Goal: Information Seeking & Learning: Stay updated

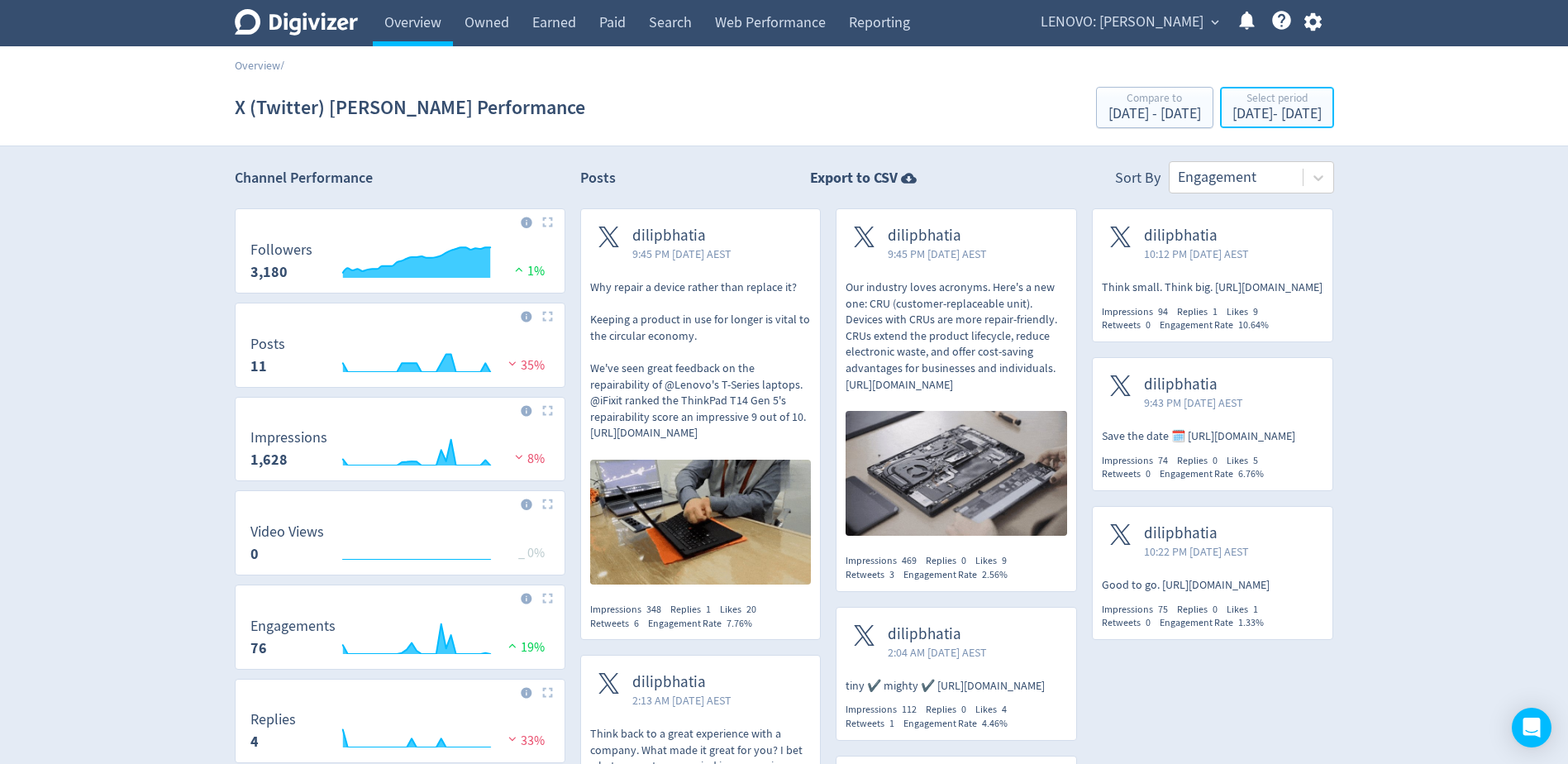
click at [1233, 107] on div "[DATE] - [DATE]" at bounding box center [1277, 114] width 89 height 15
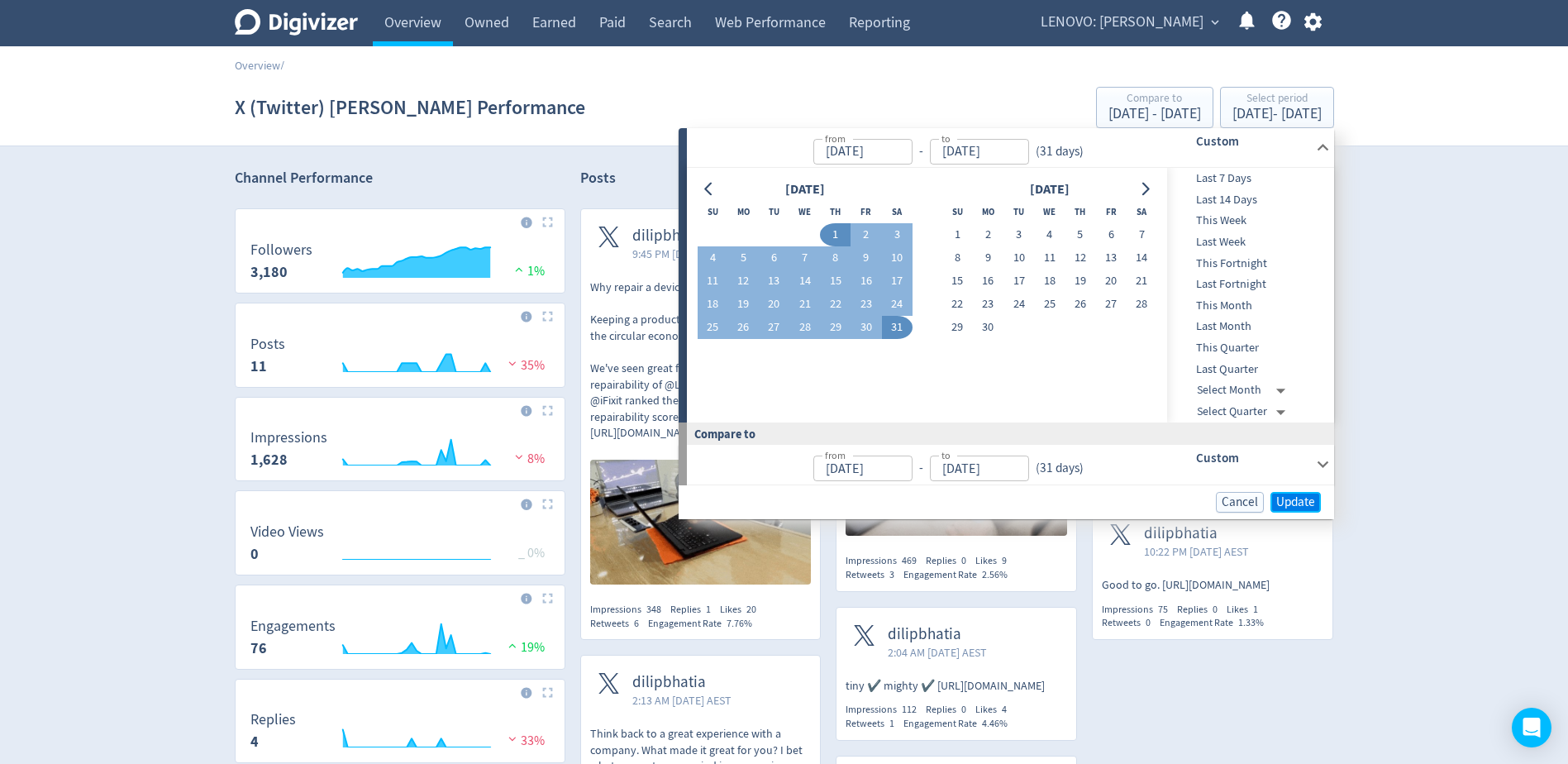
click at [1290, 508] on span "Update" at bounding box center [1295, 501] width 39 height 12
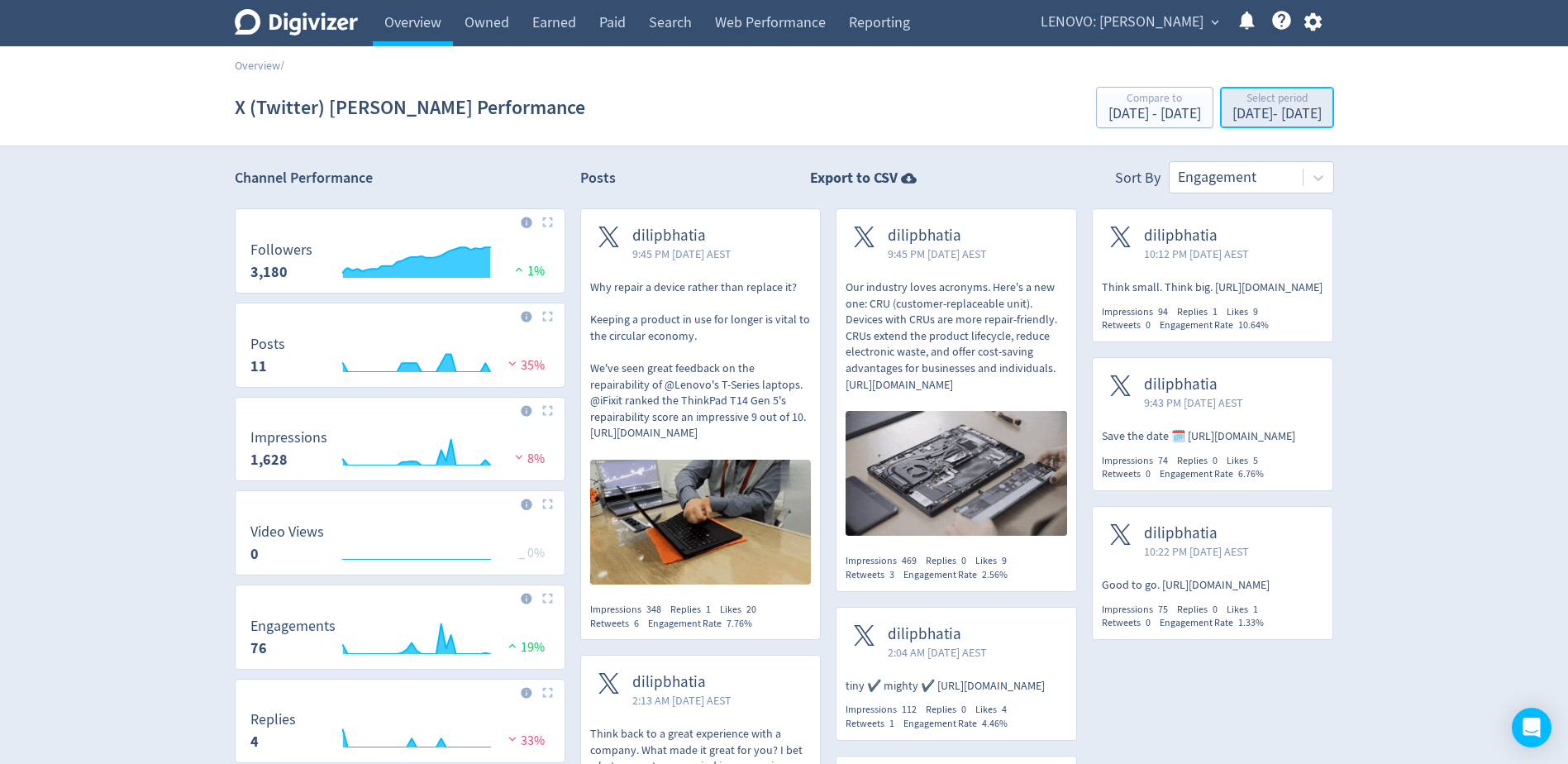
click at [1250, 99] on div "Select period" at bounding box center [1277, 99] width 89 height 14
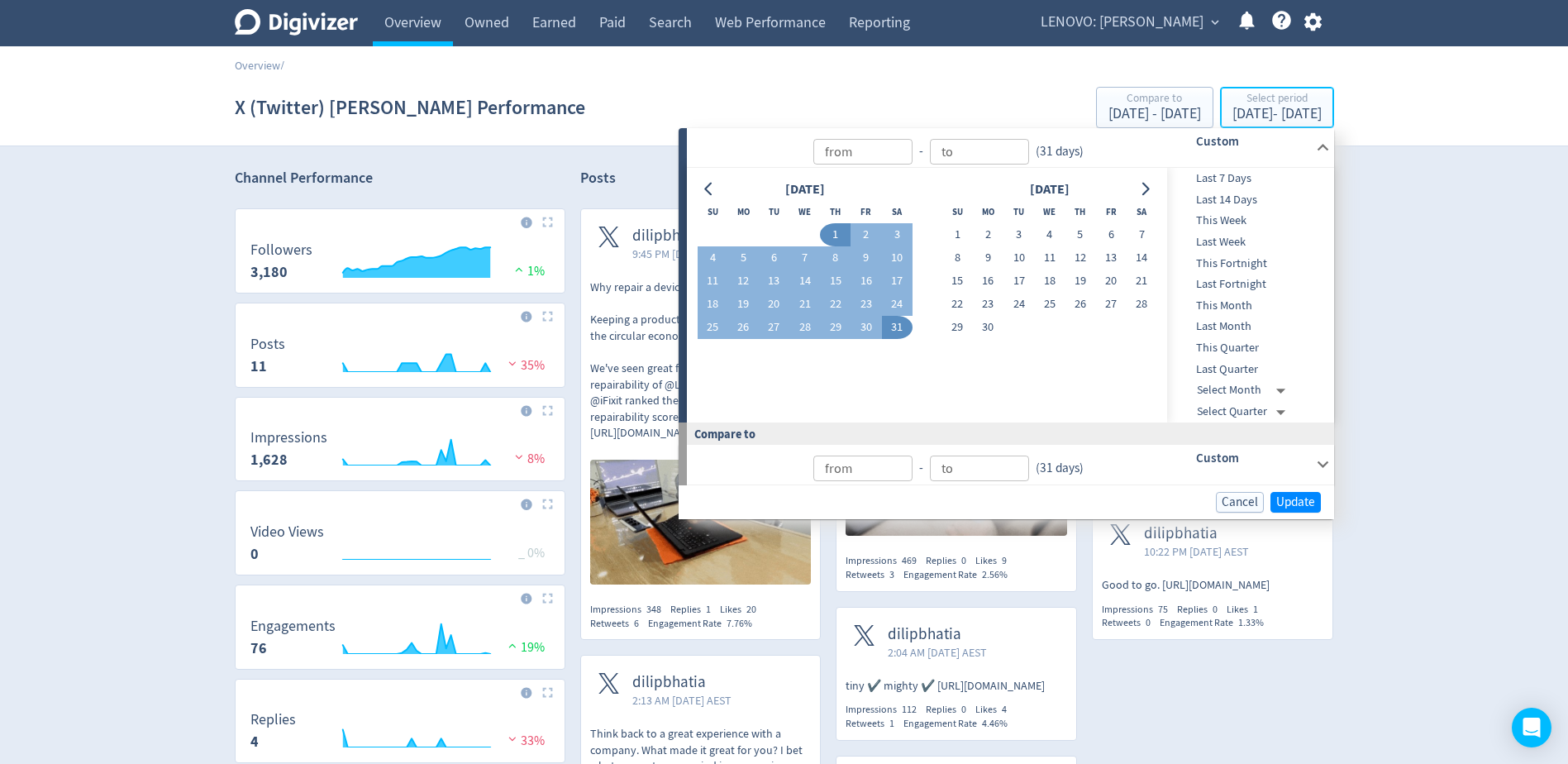
type input "[DATE]"
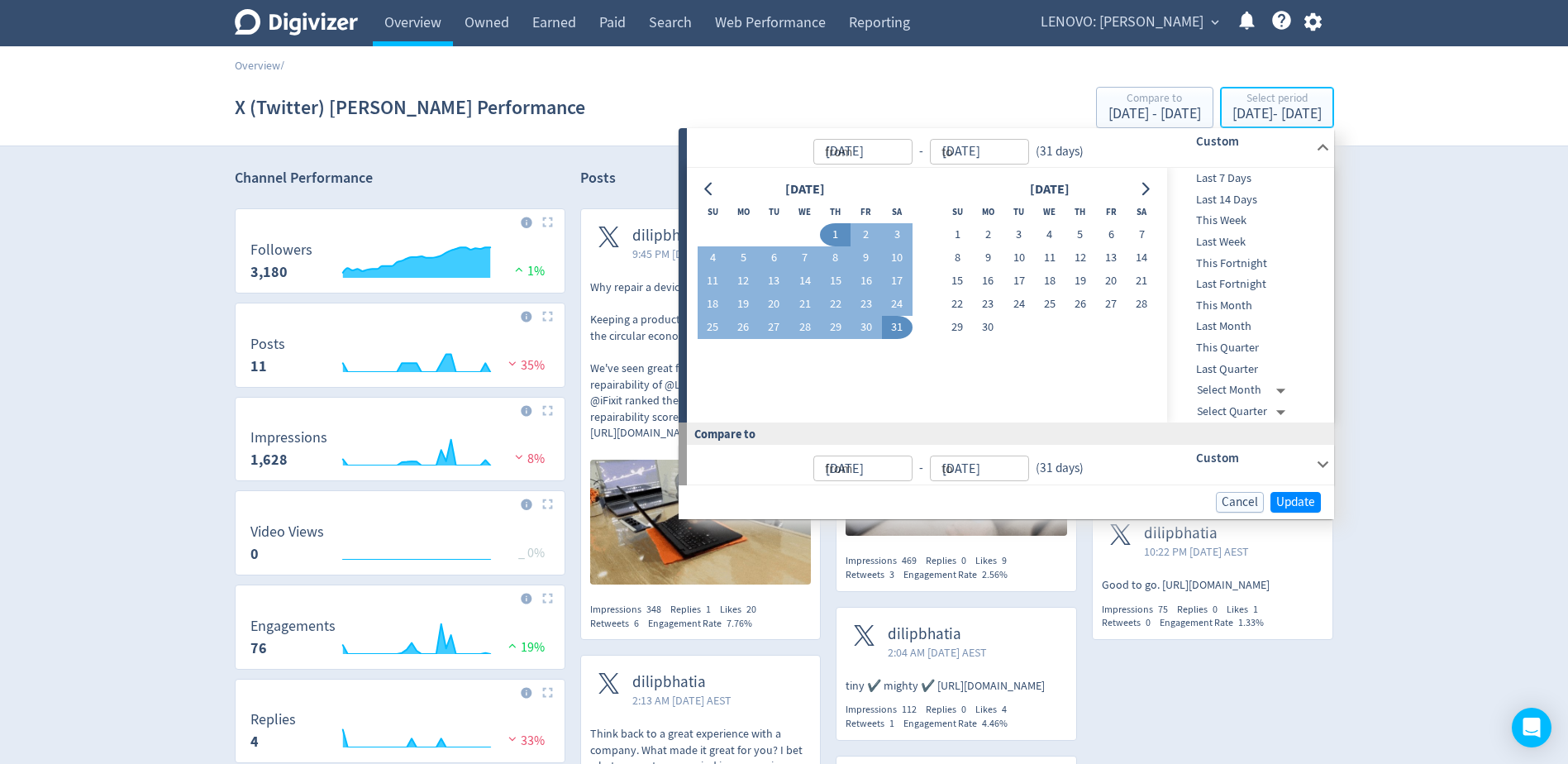
type input "[DATE]"
click at [1273, 299] on span "This Month" at bounding box center [1249, 306] width 164 height 18
type input "[DATE]"
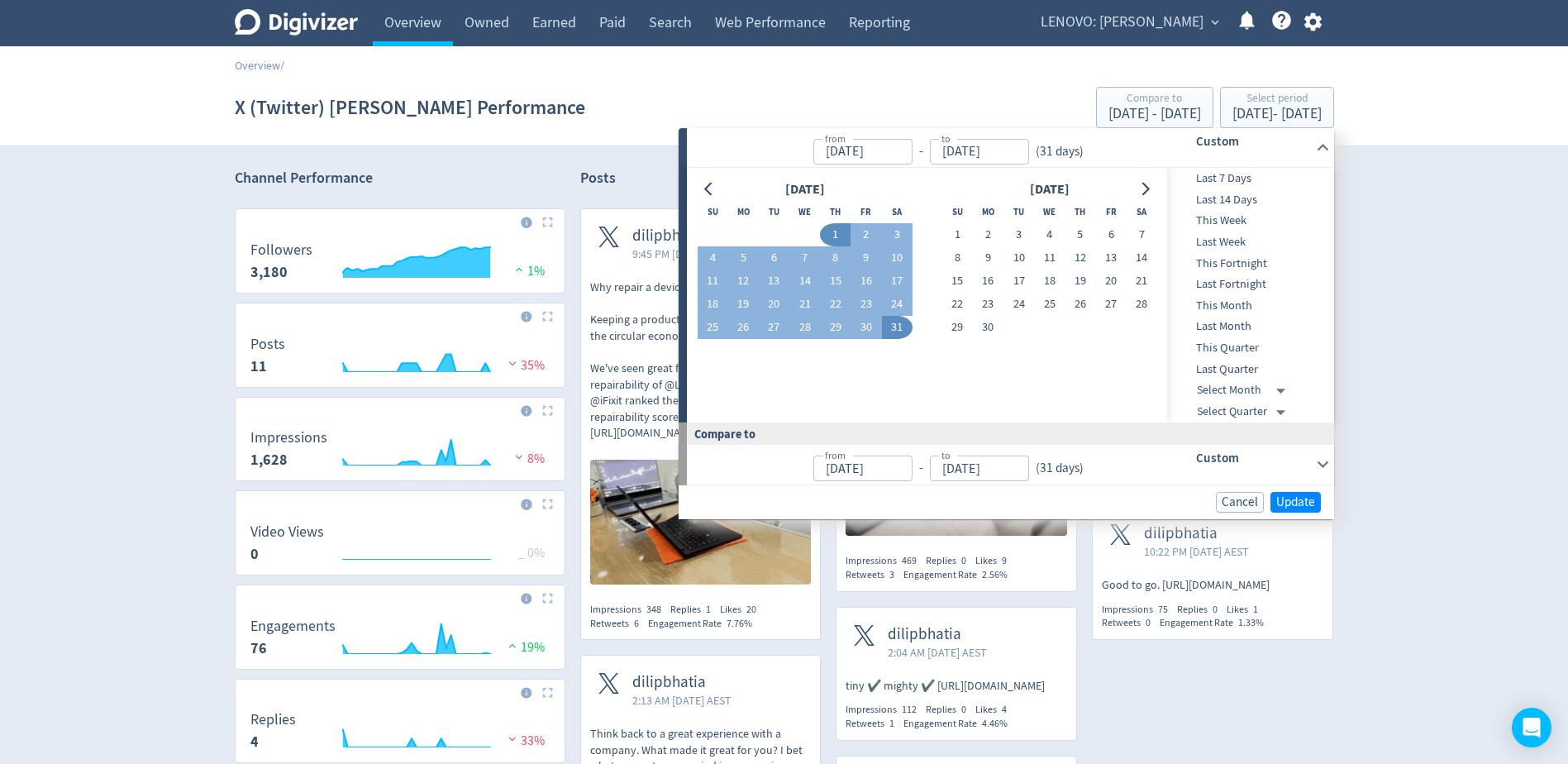
type input "[DATE]"
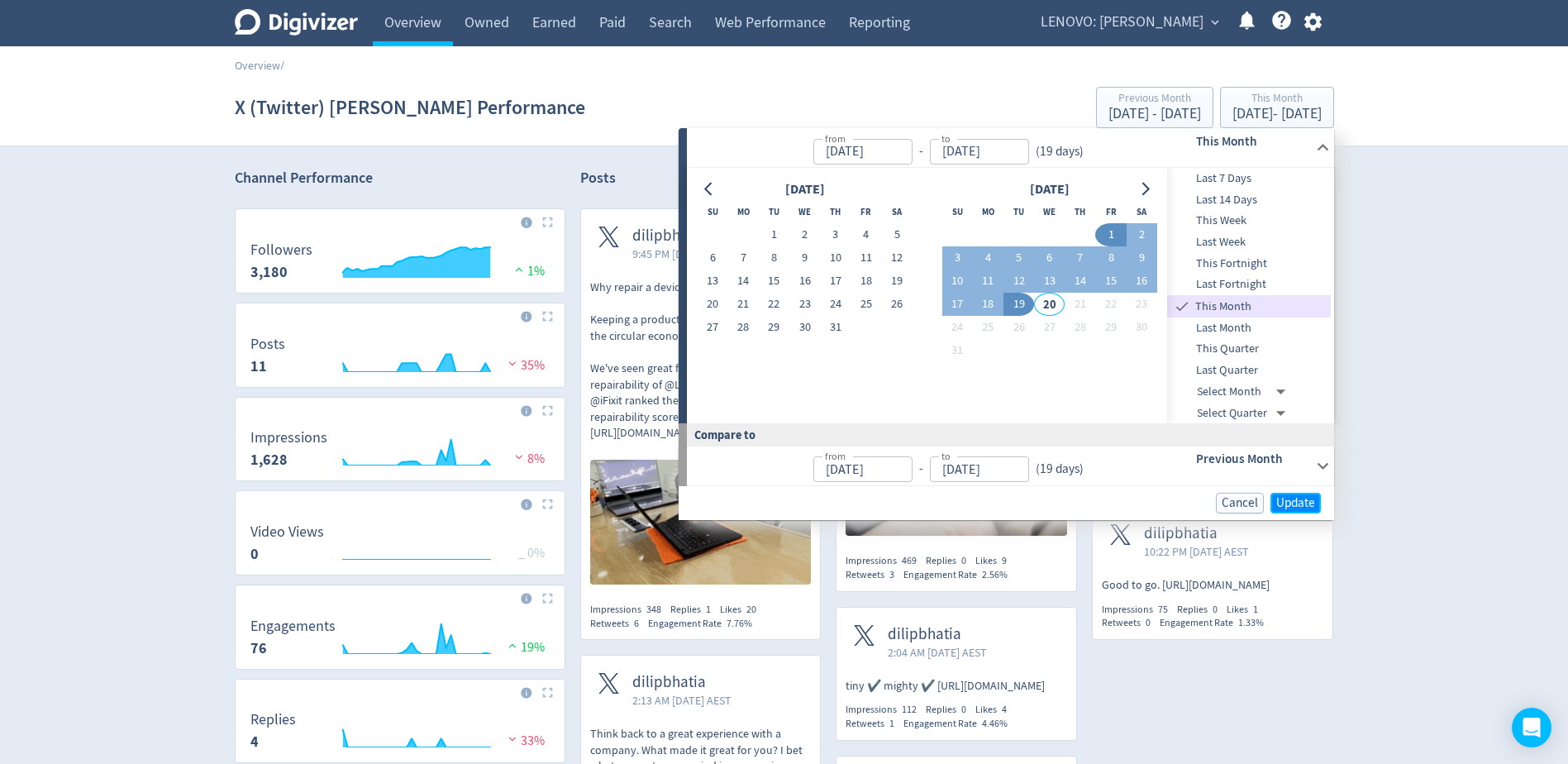
click at [1306, 495] on button "Update" at bounding box center [1295, 502] width 51 height 20
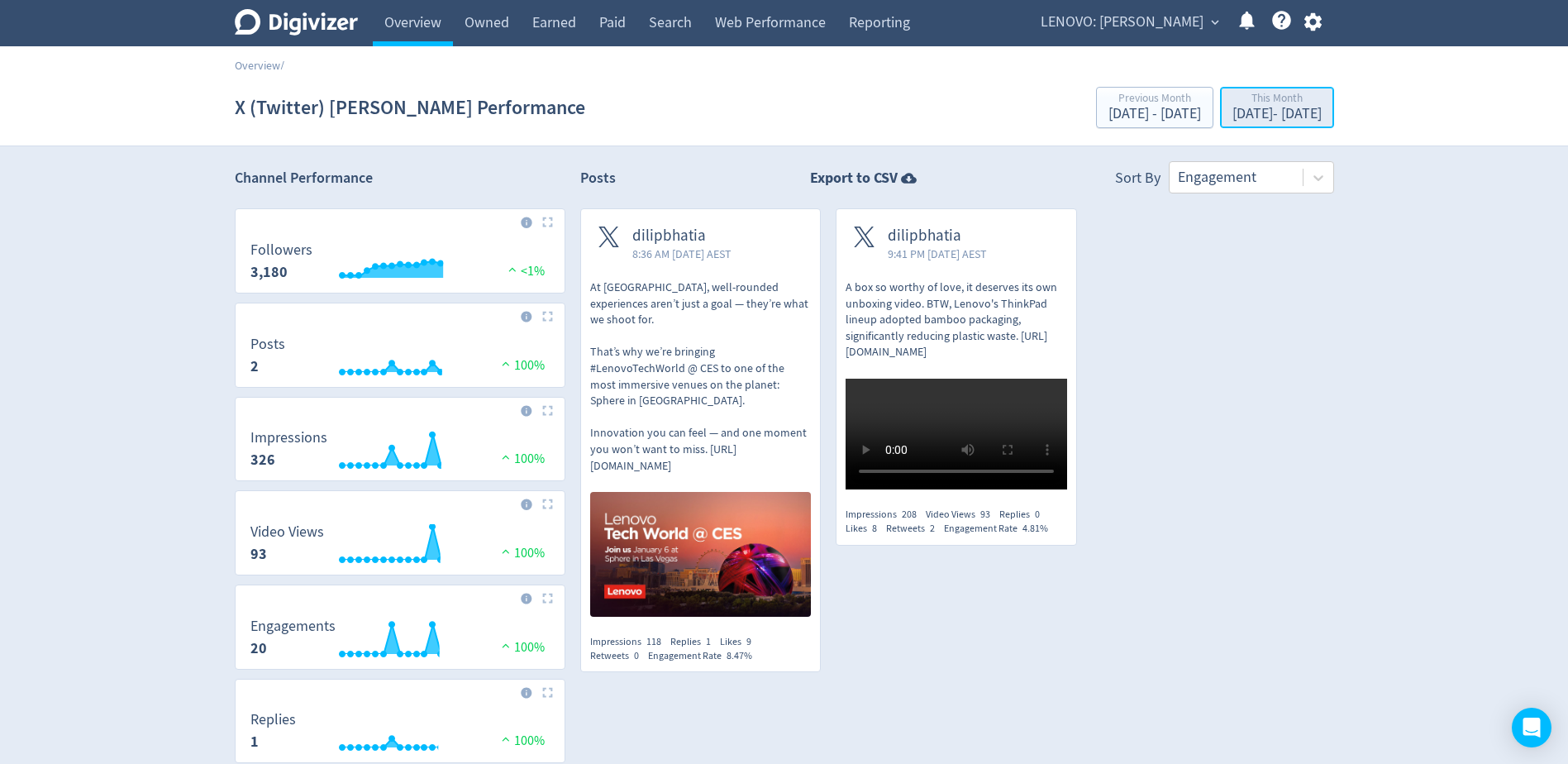
click at [1233, 99] on div "This Month" at bounding box center [1277, 99] width 89 height 14
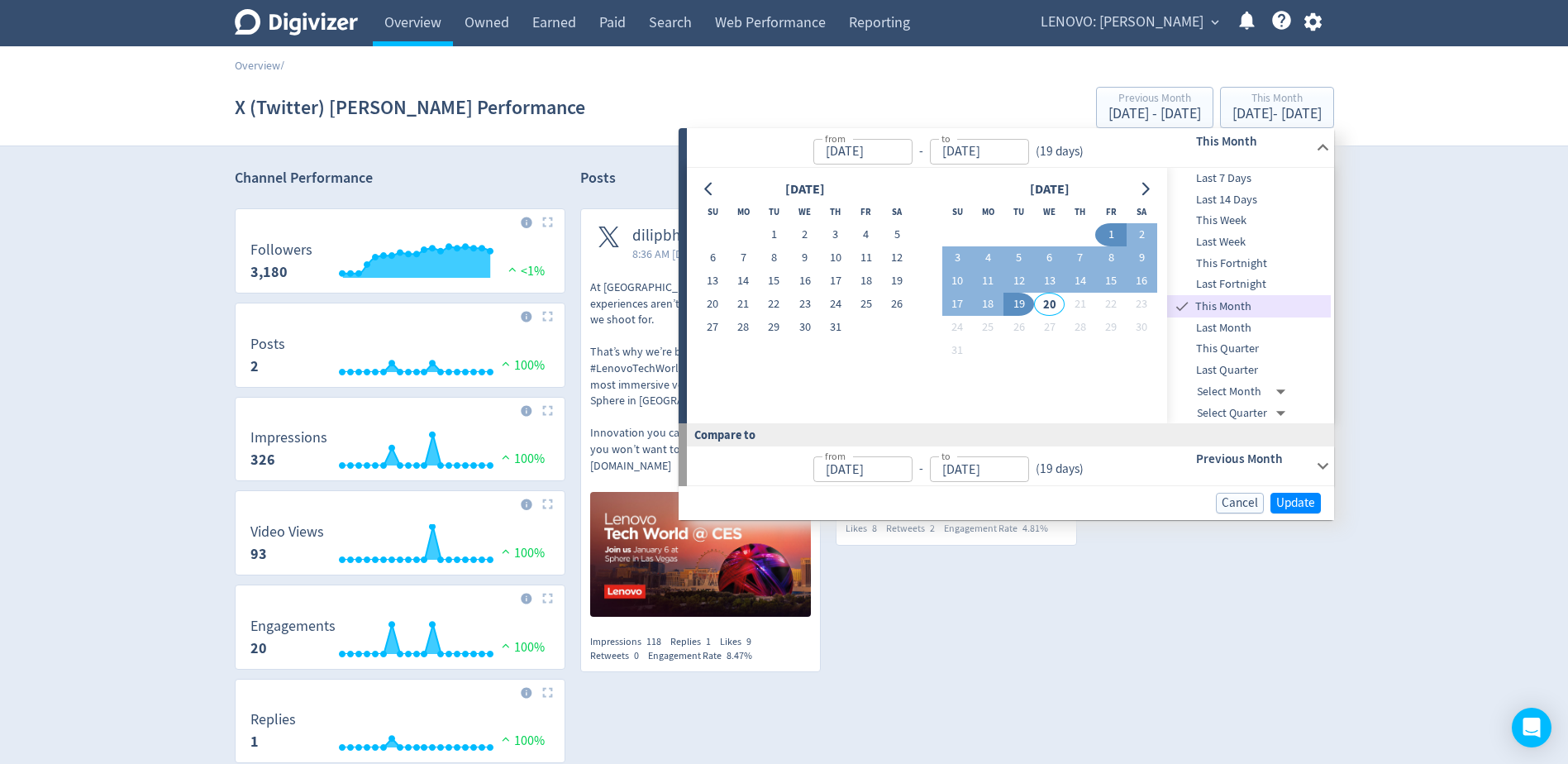
click at [1224, 326] on span "Last Month" at bounding box center [1249, 328] width 164 height 18
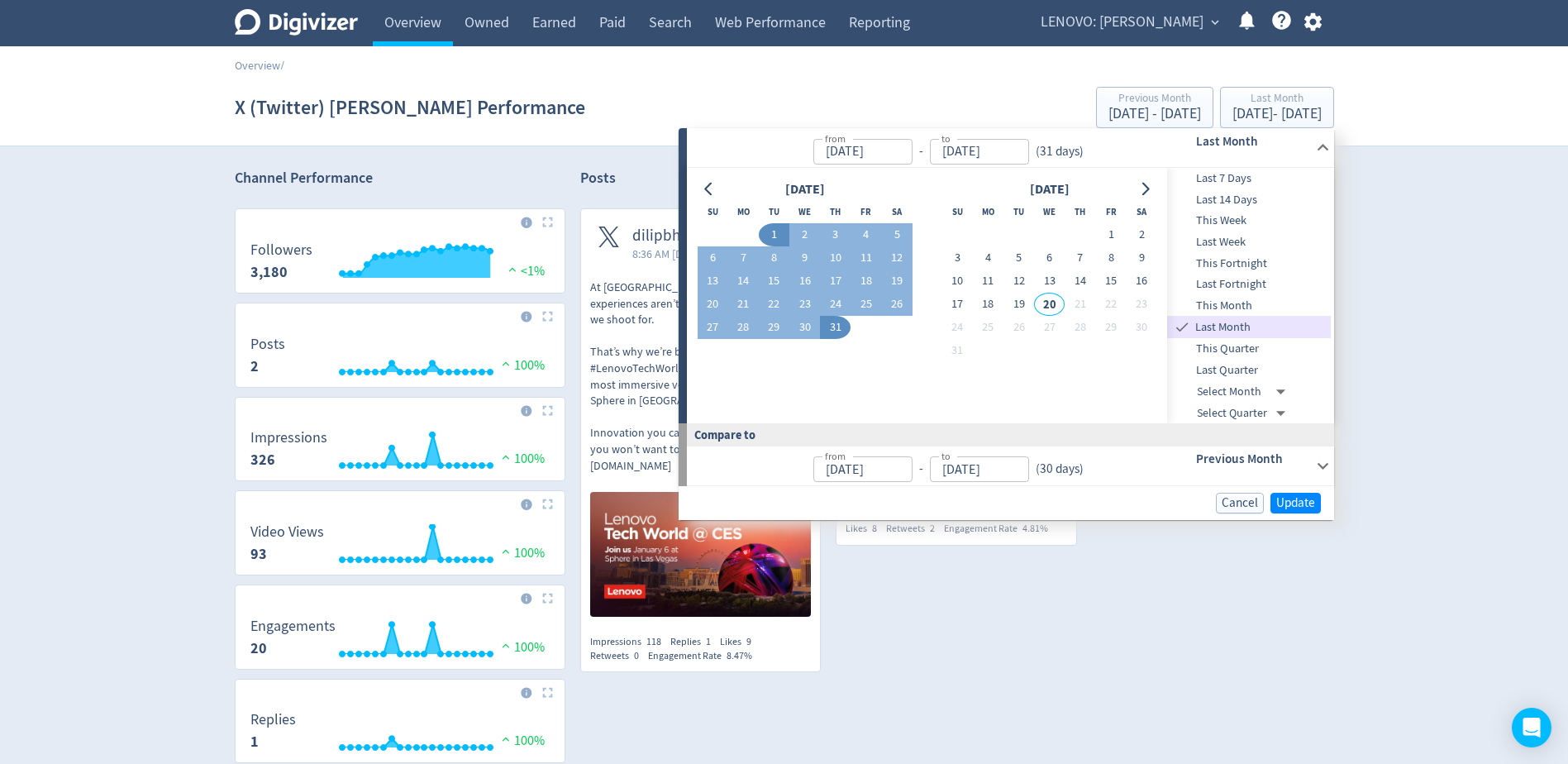
type input "[DATE]"
click at [1292, 505] on span "Update" at bounding box center [1295, 502] width 39 height 12
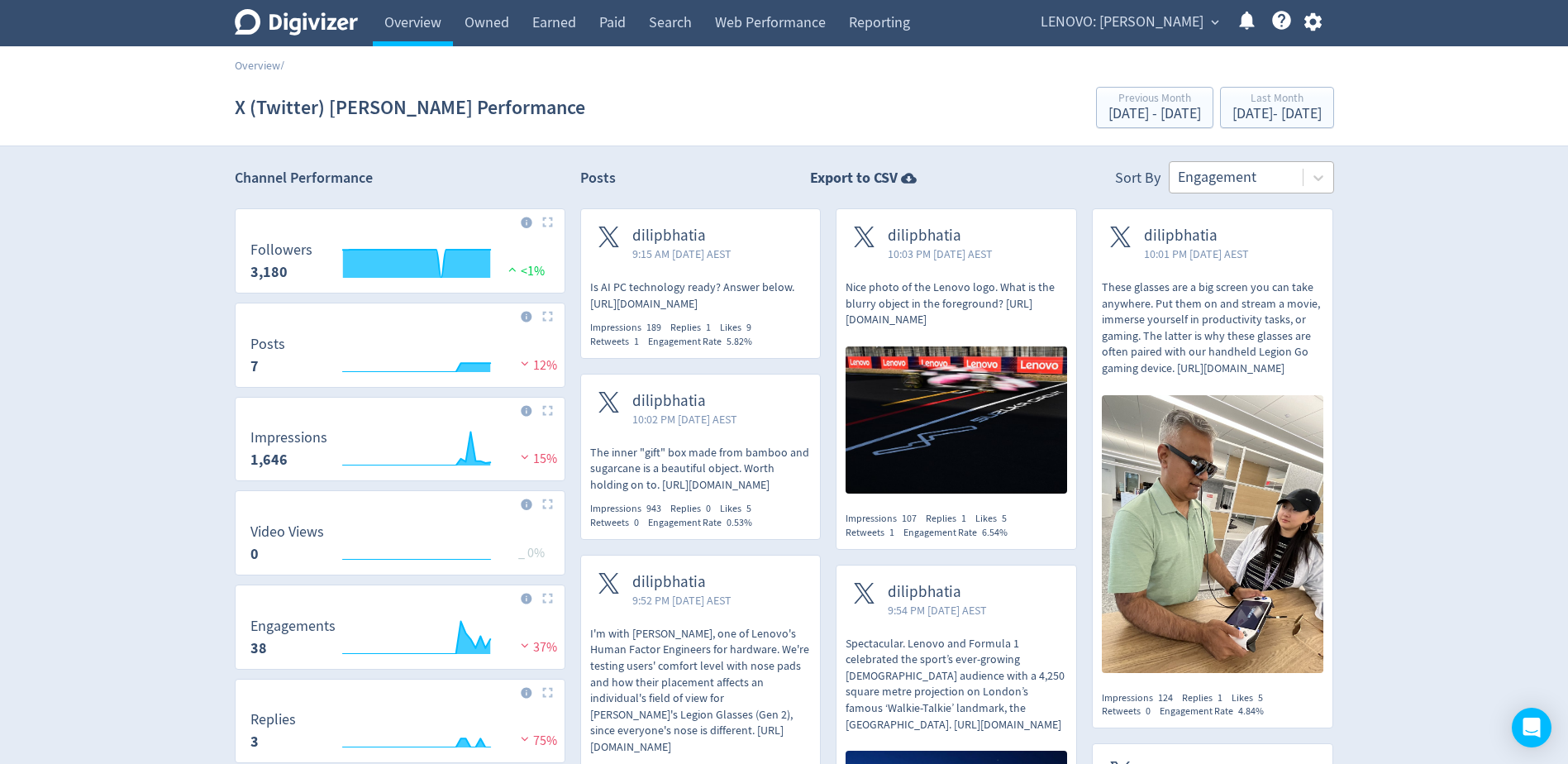
click at [1245, 177] on div at bounding box center [1235, 177] width 117 height 24
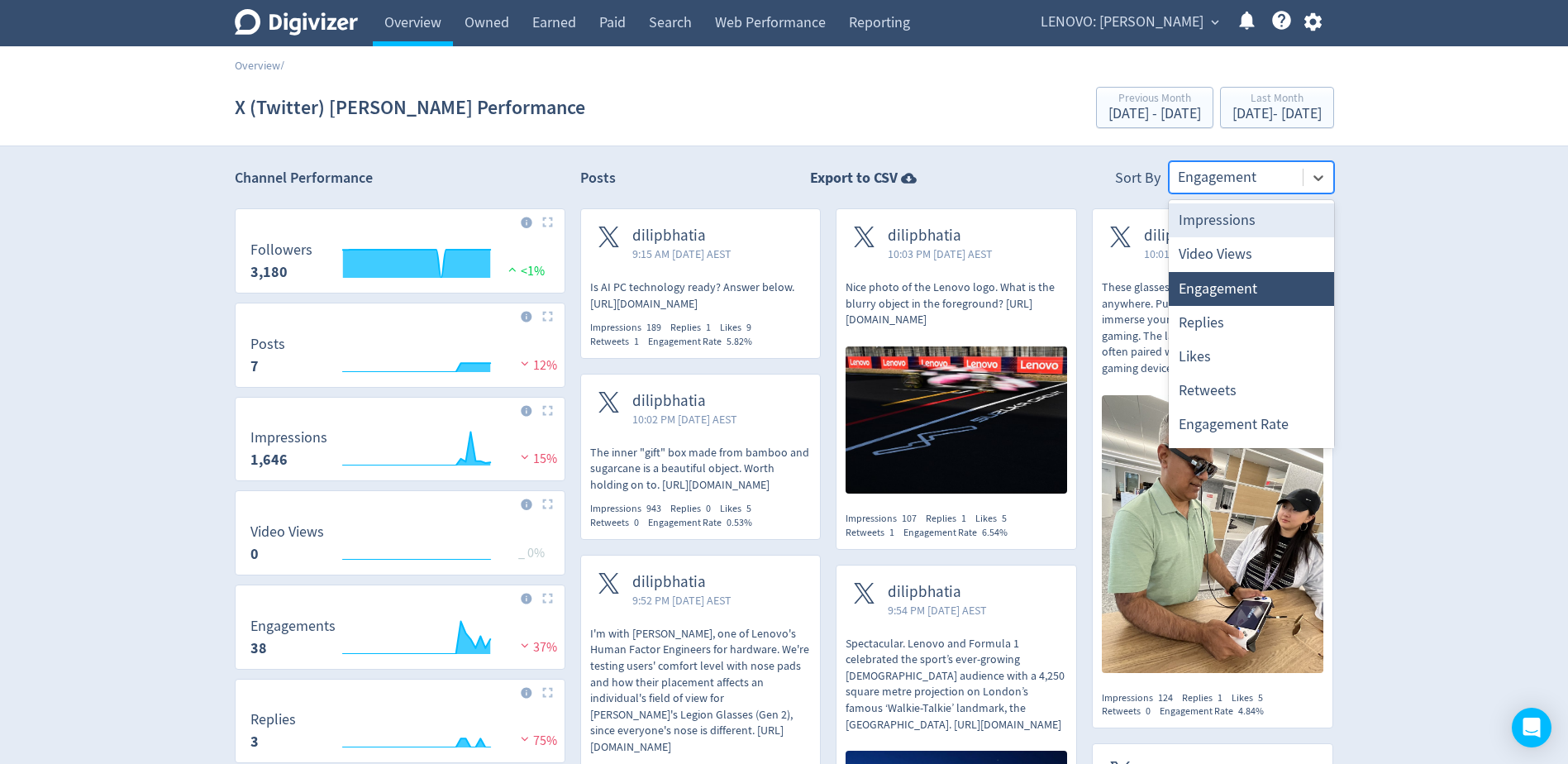
click at [1255, 226] on div "Impressions" at bounding box center [1251, 219] width 165 height 34
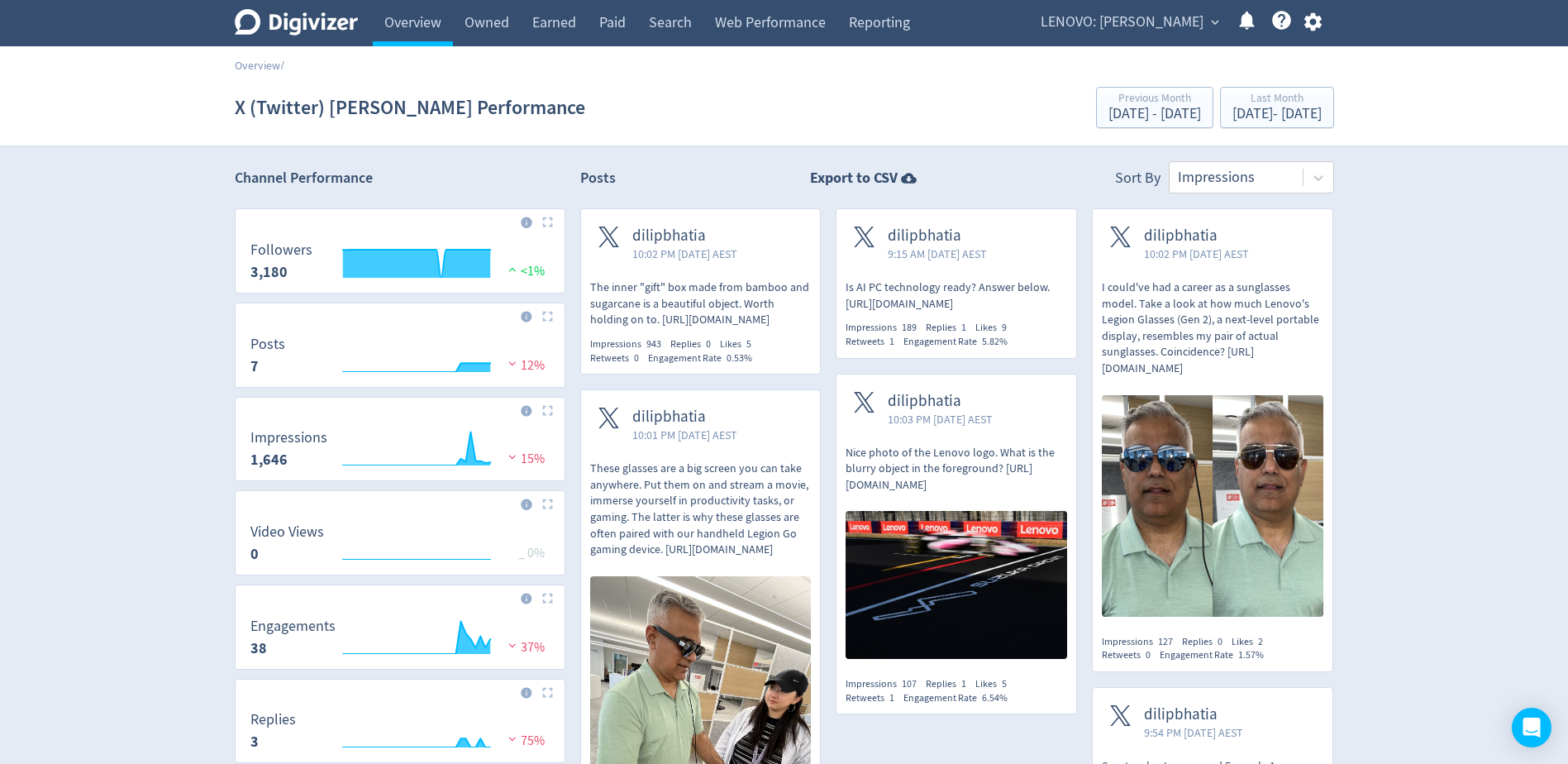
click at [695, 298] on p "The inner "gift" box made from bamboo and sugarcane is a beautiful object. Wort…" at bounding box center [701, 303] width 221 height 49
click at [1035, 305] on p "Is AI PC technology ready? Answer below. [URL][DOMAIN_NAME]" at bounding box center [956, 295] width 221 height 32
click at [1160, 305] on p "I could've had a career as a sunglasses model. Take a look at how much Lenovo's…" at bounding box center [1213, 328] width 221 height 97
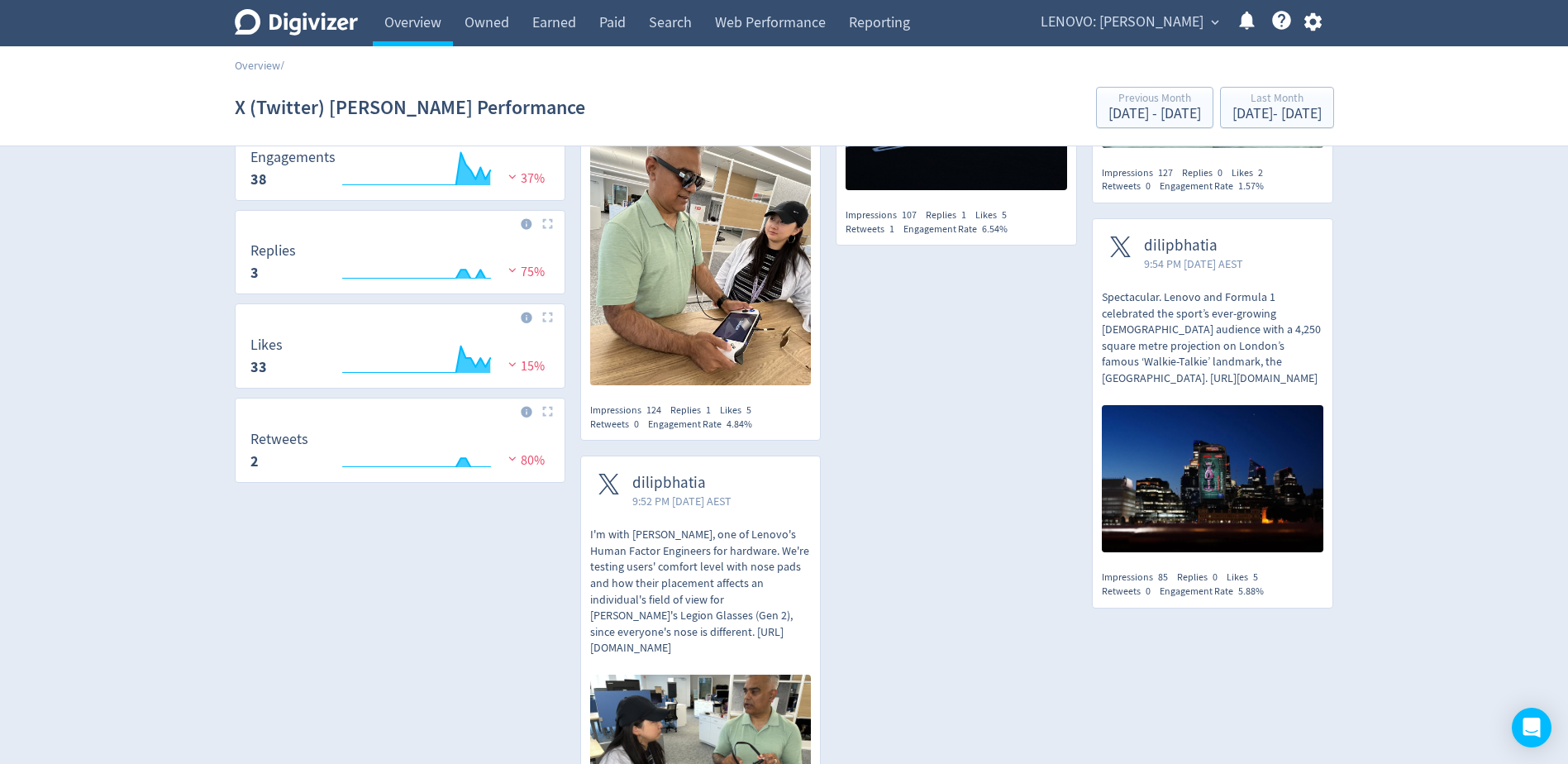
scroll to position [413, 0]
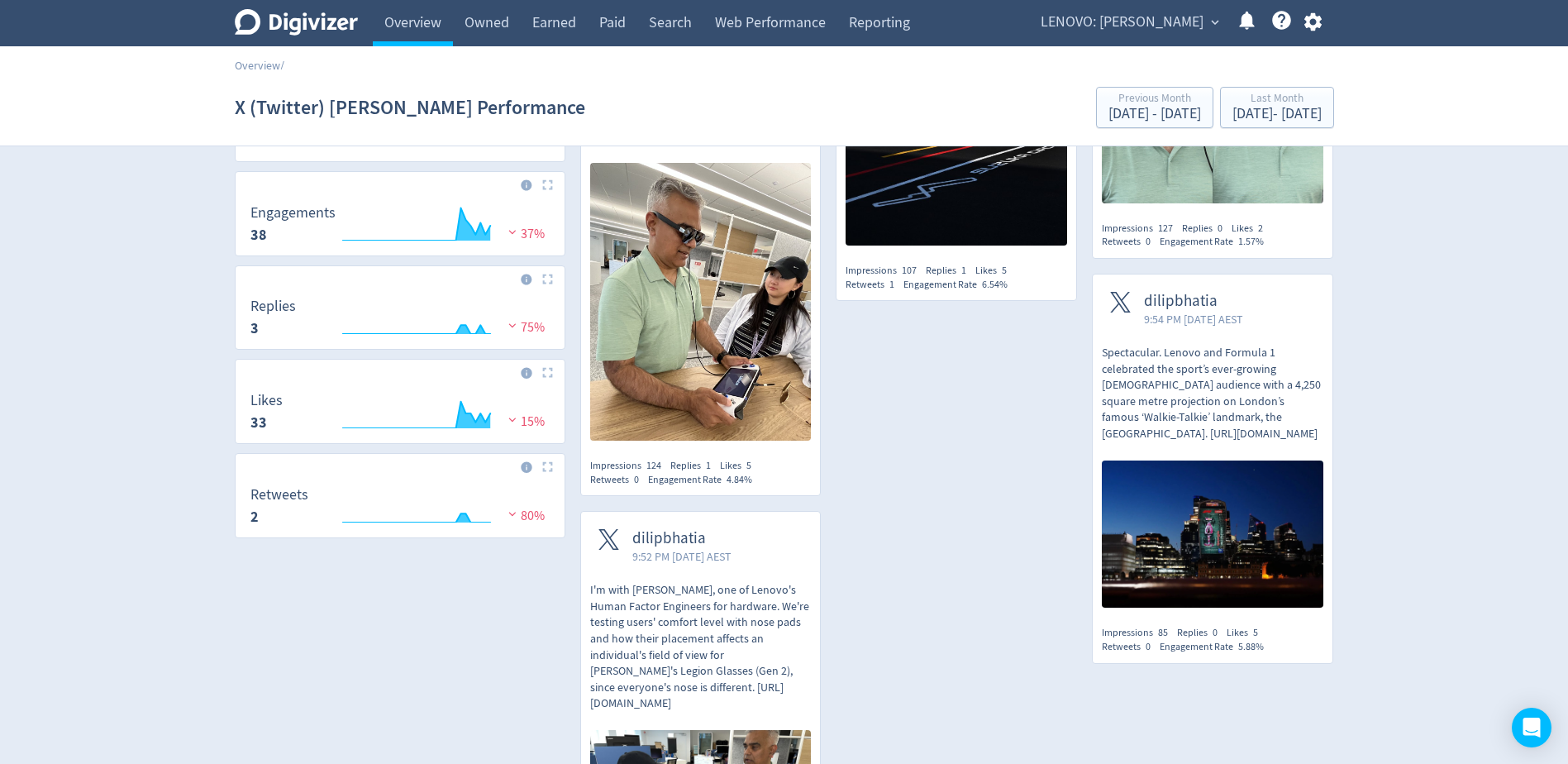
click at [720, 293] on img at bounding box center [701, 301] width 221 height 277
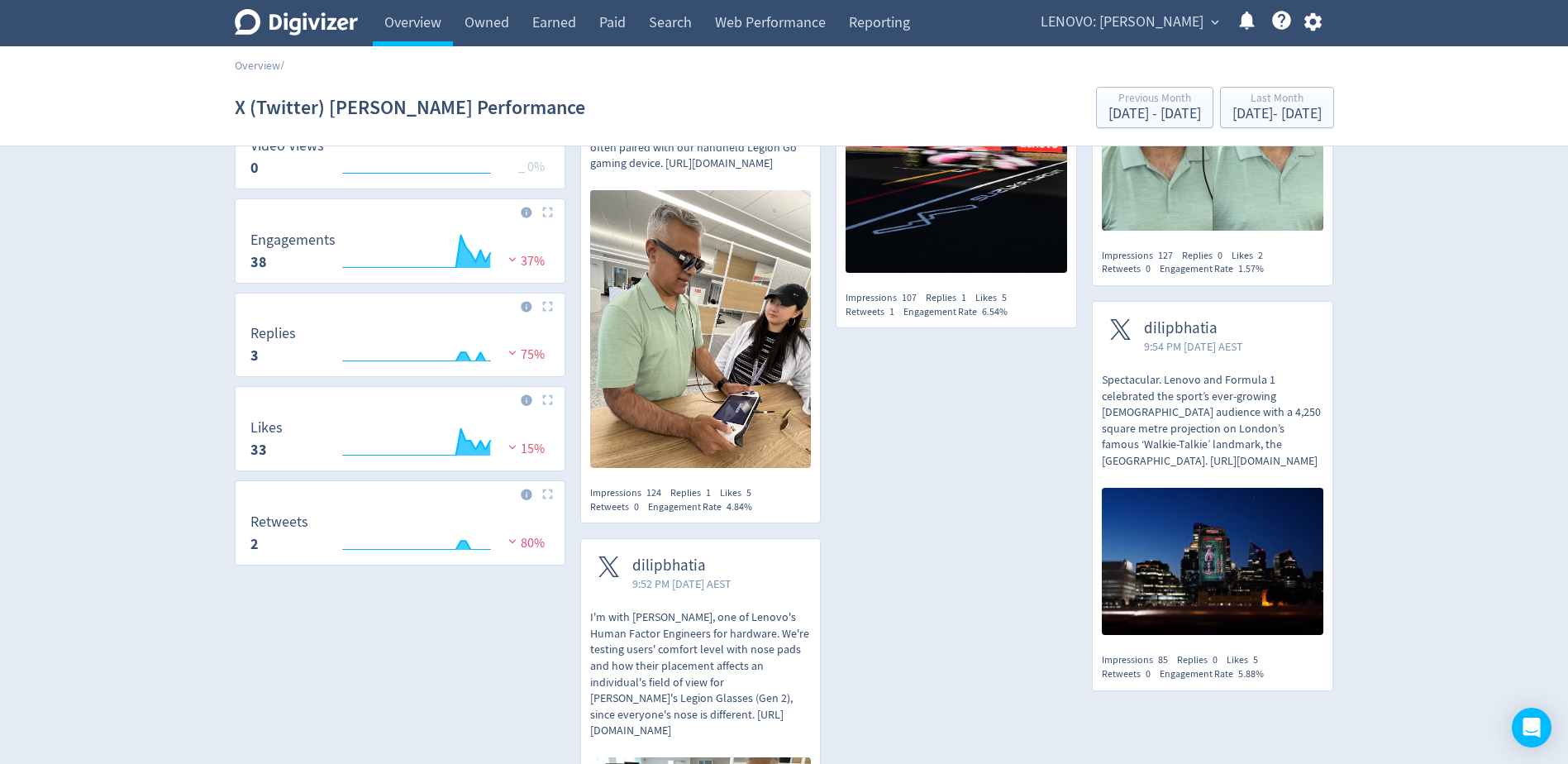
scroll to position [248, 0]
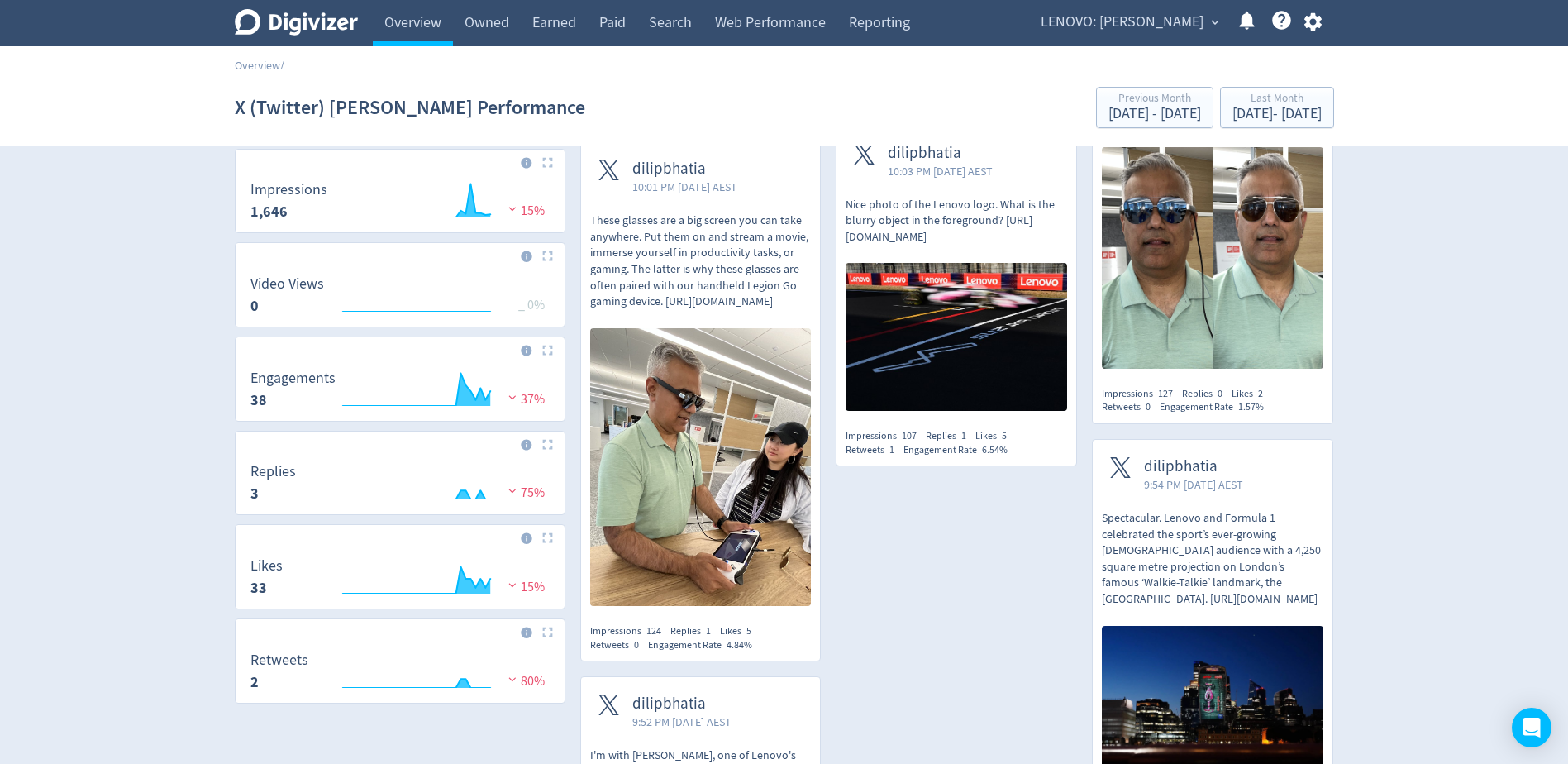
click at [1009, 211] on p "Nice photo of the Lenovo logo. What is the blurry object in the foreground? [UR…" at bounding box center [956, 220] width 221 height 49
